Goal: Task Accomplishment & Management: Manage account settings

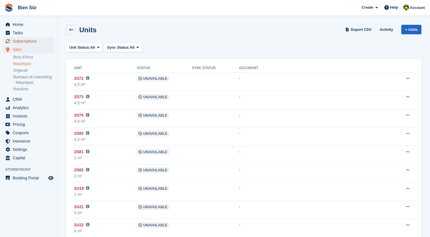
click at [29, 41] on span "Subscriptions" at bounding box center [30, 41] width 34 height 8
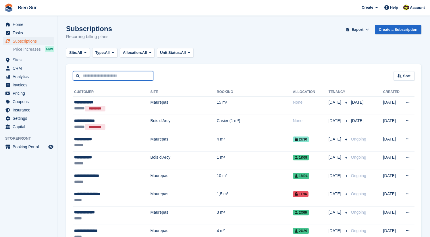
click at [97, 76] on input "text" at bounding box center [113, 75] width 80 height 9
click at [103, 76] on input "text" at bounding box center [113, 75] width 80 height 9
type input "*****"
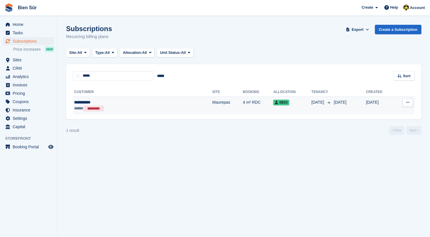
click at [103, 100] on div "**********" at bounding box center [114, 102] width 80 height 6
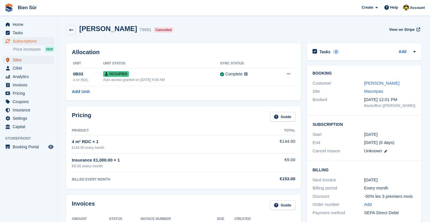
click at [29, 60] on span "Sites" at bounding box center [30, 60] width 34 height 8
click at [290, 76] on icon at bounding box center [288, 74] width 3 height 4
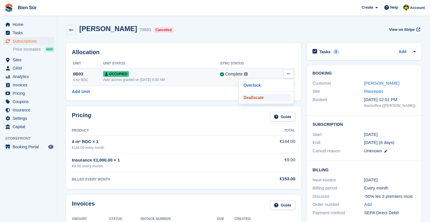
click at [258, 99] on p "Deallocate" at bounding box center [266, 97] width 50 height 7
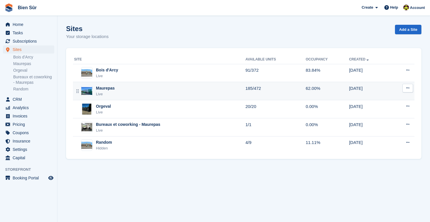
click at [109, 89] on div "Maurepas" at bounding box center [105, 88] width 19 height 6
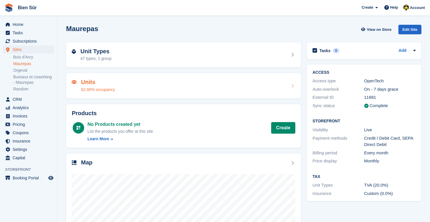
click at [121, 85] on div "Units 62.00% occupancy" at bounding box center [184, 86] width 224 height 14
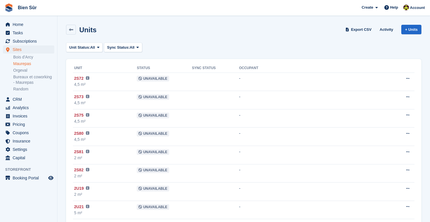
scroll to position [526, 0]
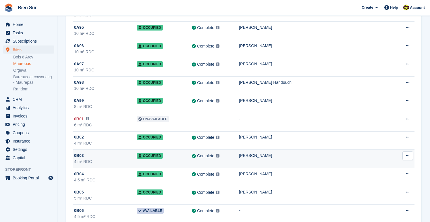
click at [105, 160] on div "4 m² RDC" at bounding box center [105, 161] width 63 height 6
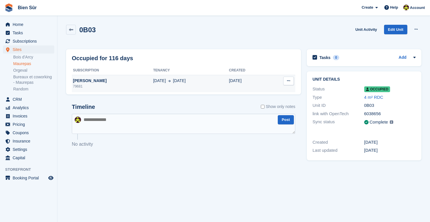
click at [122, 86] on div "79681" at bounding box center [112, 86] width 81 height 5
